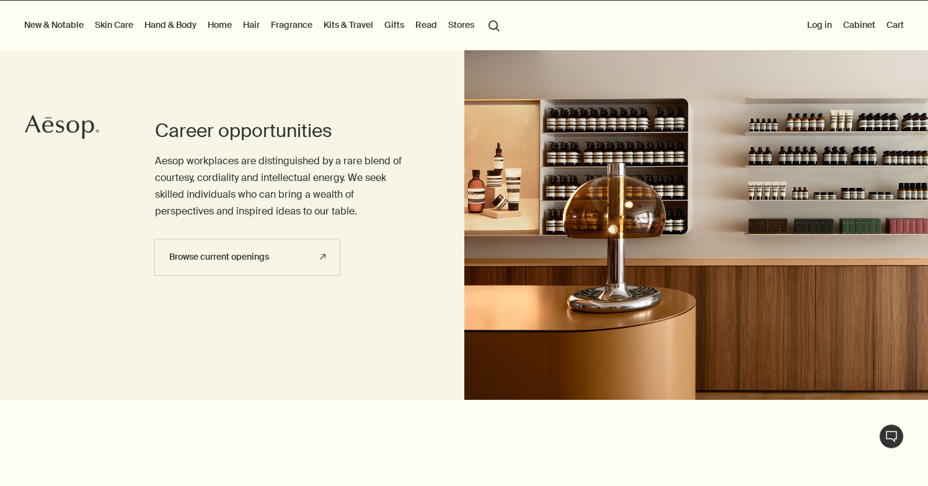
scroll to position [55, 0]
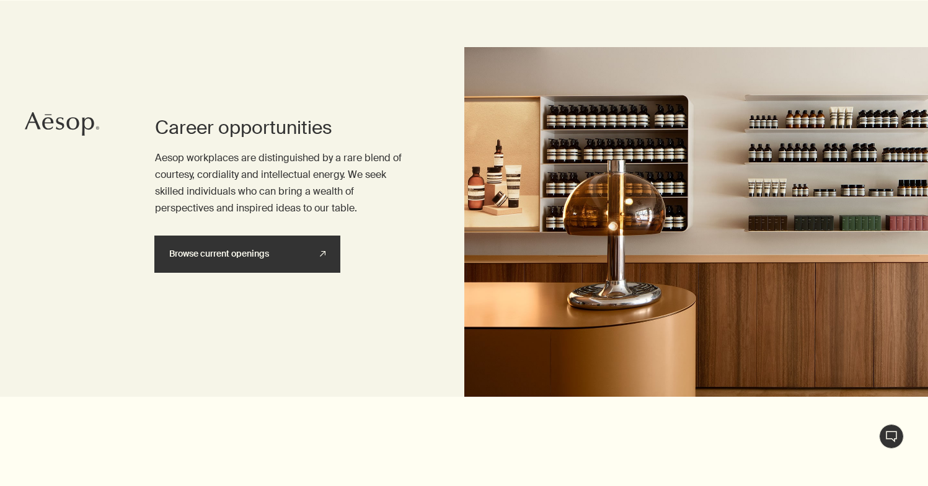
click at [281, 255] on link "Browse current openings rightUpArrow" at bounding box center [247, 253] width 186 height 37
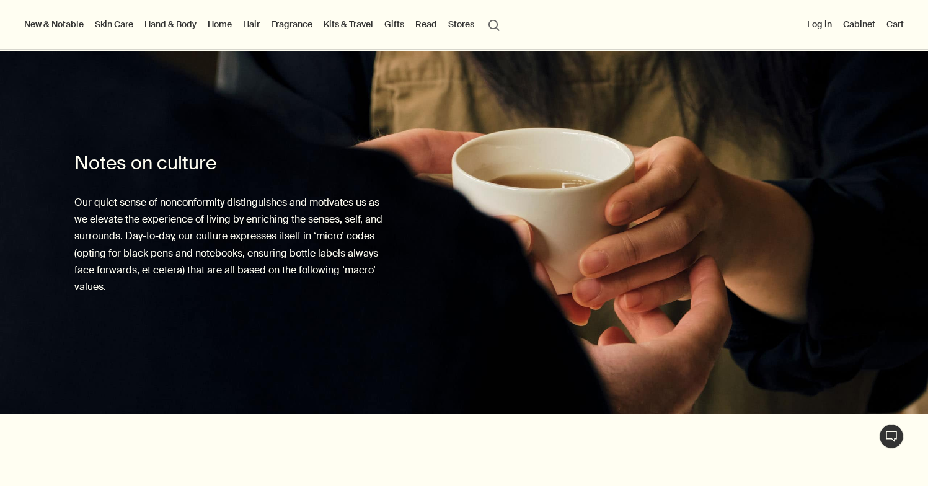
scroll to position [733, 0]
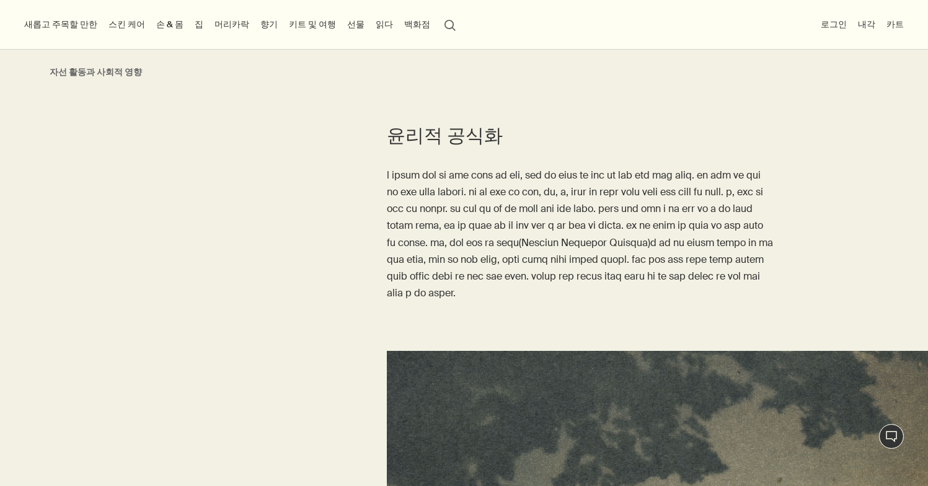
scroll to position [584, 0]
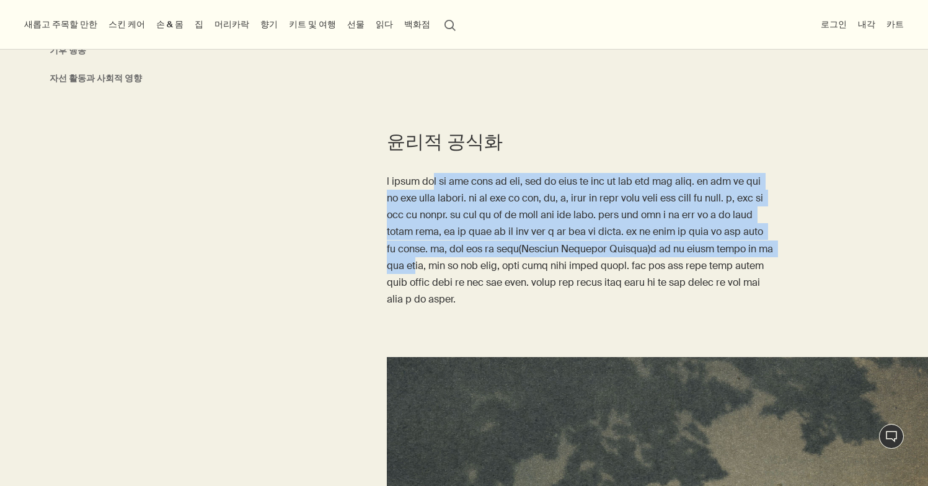
drag, startPoint x: 459, startPoint y: 138, endPoint x: 701, endPoint y: 253, distance: 268.3
click at [695, 258] on font at bounding box center [581, 240] width 389 height 131
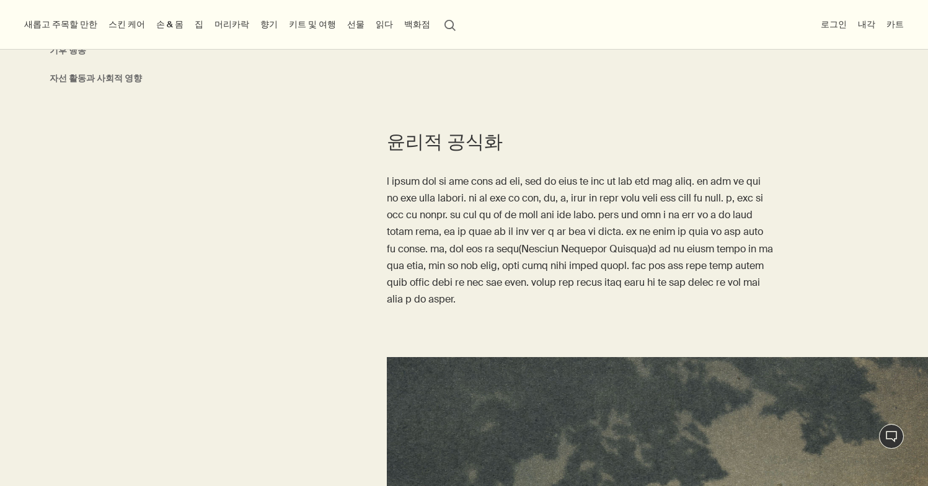
click at [824, 211] on div "윤리적 공식화" at bounding box center [464, 228] width 928 height 196
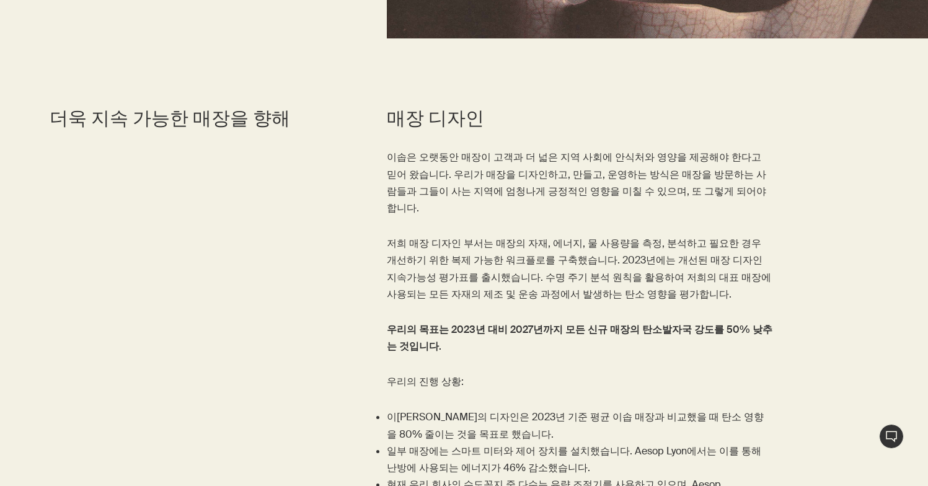
scroll to position [3204, 0]
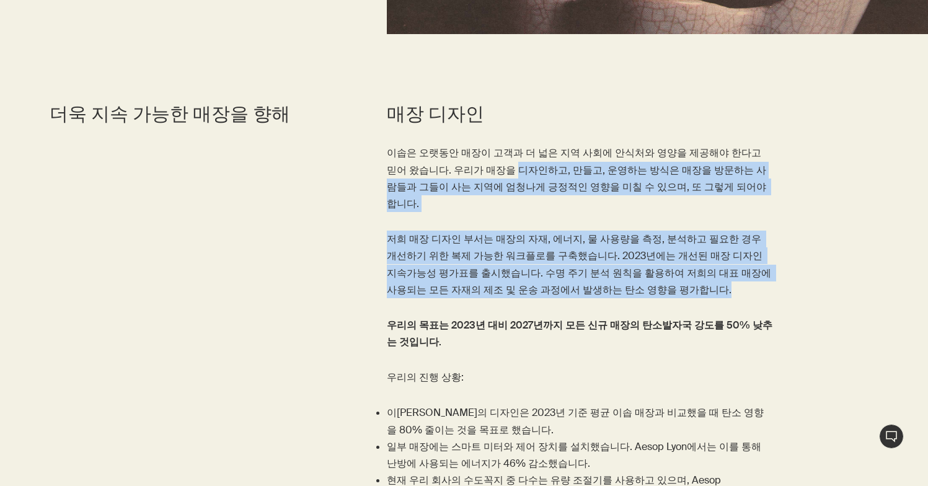
drag, startPoint x: 442, startPoint y: 120, endPoint x: 547, endPoint y: 242, distance: 160.0
click at [547, 242] on div "이솝은 오랫동안 매장이 고객과 더 넓은 지역 사회에 안식처와 영양을 제공해야 한다고 믿어 왔습니다. 우리가 매장을 디자인하고, 만들고, 운영하…" at bounding box center [580, 324] width 387 height 361
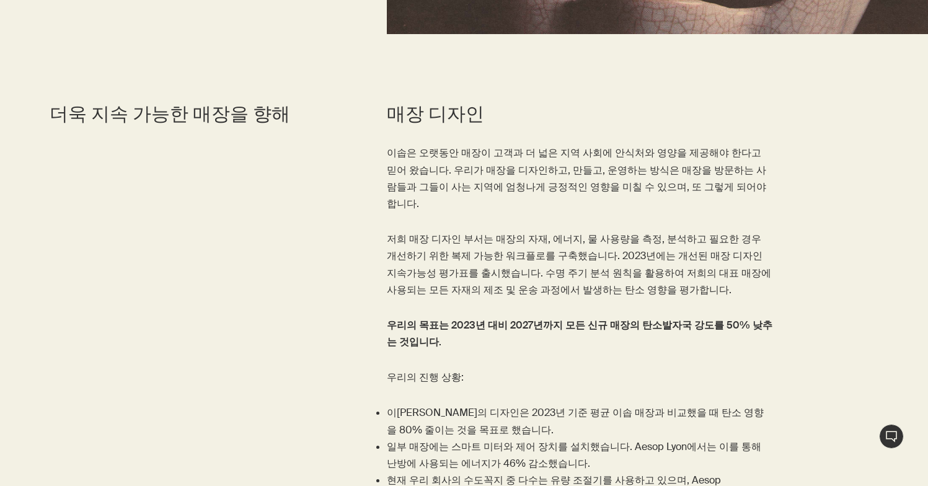
click at [638, 232] on font "저희 매장 디자인 부서는 매장의 자재, 에너지, 물 사용량을 측정, 분석하고 필요한 경우 개선하기 위한 복제 가능한 워크플로를 구축했습니다. …" at bounding box center [580, 264] width 387 height 64
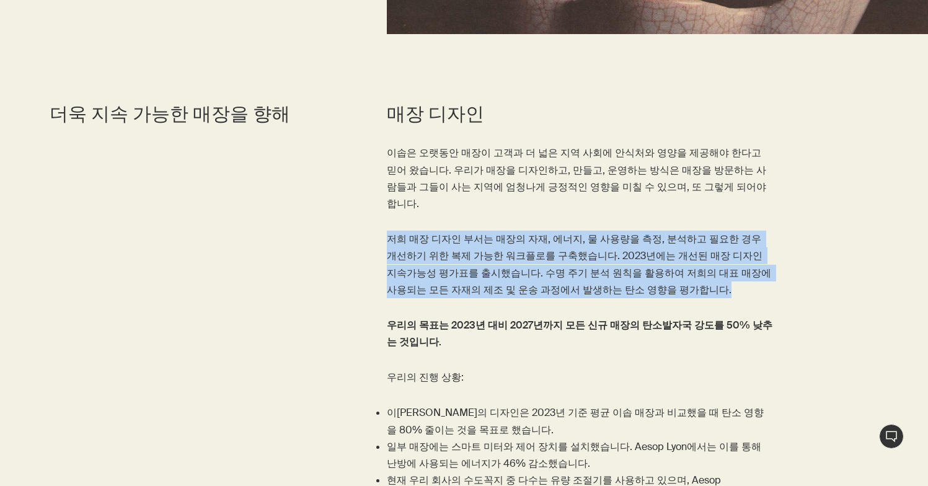
drag, startPoint x: 531, startPoint y: 227, endPoint x: 408, endPoint y: 170, distance: 135.9
click at [408, 170] on div "이솝은 오랫동안 매장이 고객과 더 넓은 지역 사회에 안식처와 영양을 제공해야 한다고 믿어 왔습니다. 우리가 매장을 디자인하고, 만들고, 운영하…" at bounding box center [580, 324] width 387 height 361
click at [667, 231] on p "저희 매장 디자인 부서는 매장의 자재, 에너지, 물 사용량을 측정, 분석하고 필요한 경우 개선하기 위한 복제 가능한 워크플로를 구축했습니다. …" at bounding box center [580, 265] width 387 height 68
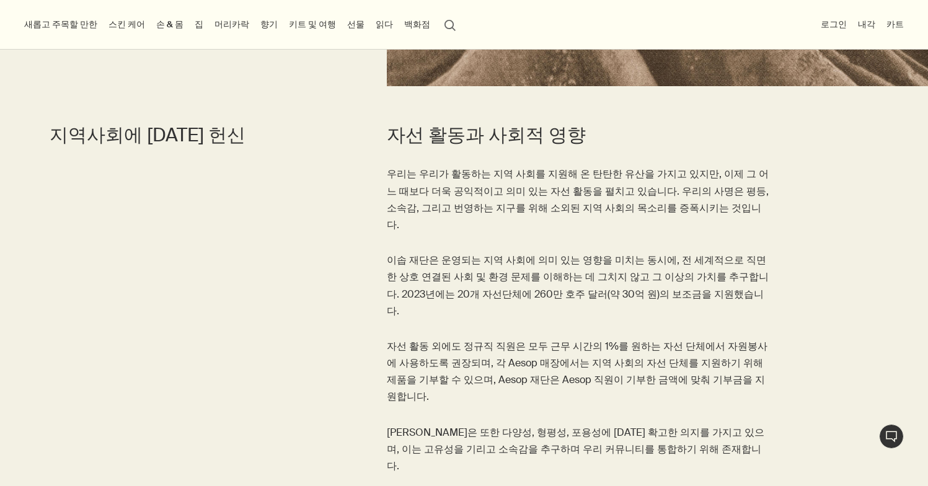
scroll to position [4735, 0]
